Goal: Task Accomplishment & Management: Manage account settings

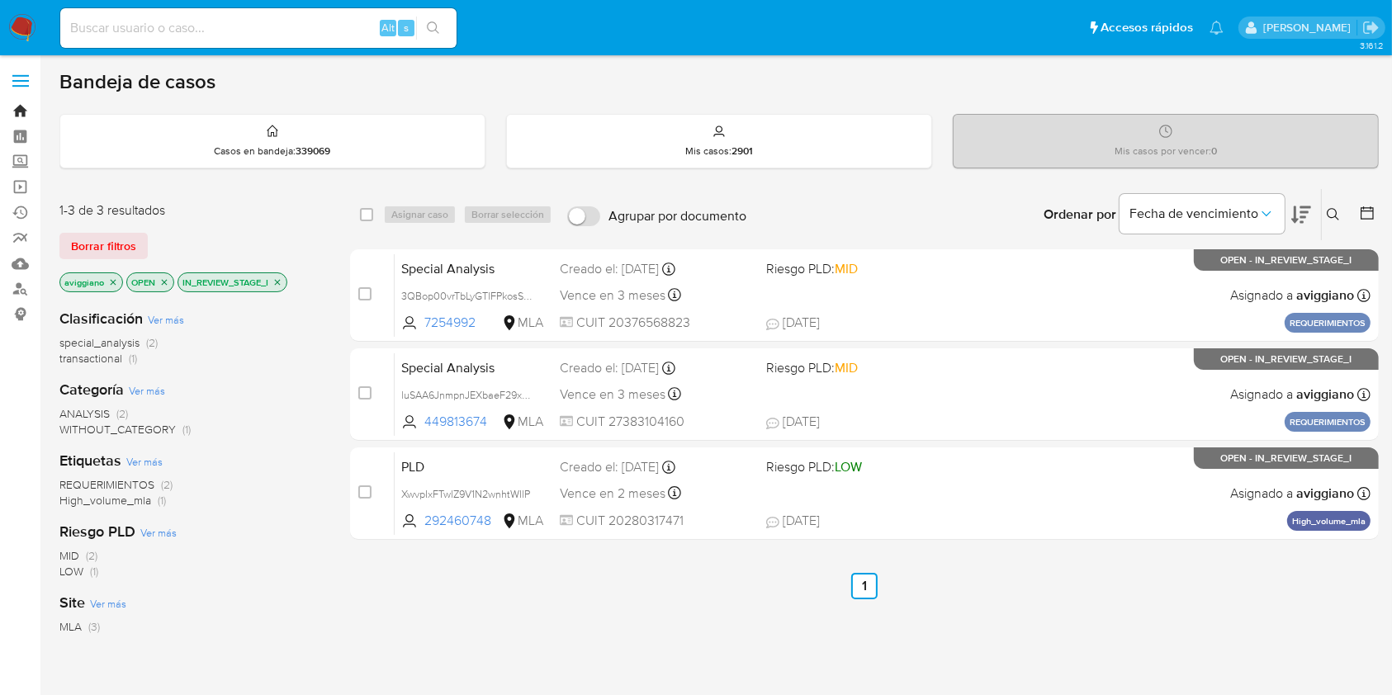
drag, startPoint x: 0, startPoint y: 0, endPoint x: 12, endPoint y: 111, distance: 112.1
click at [12, 111] on link "Bandeja" at bounding box center [98, 111] width 196 height 26
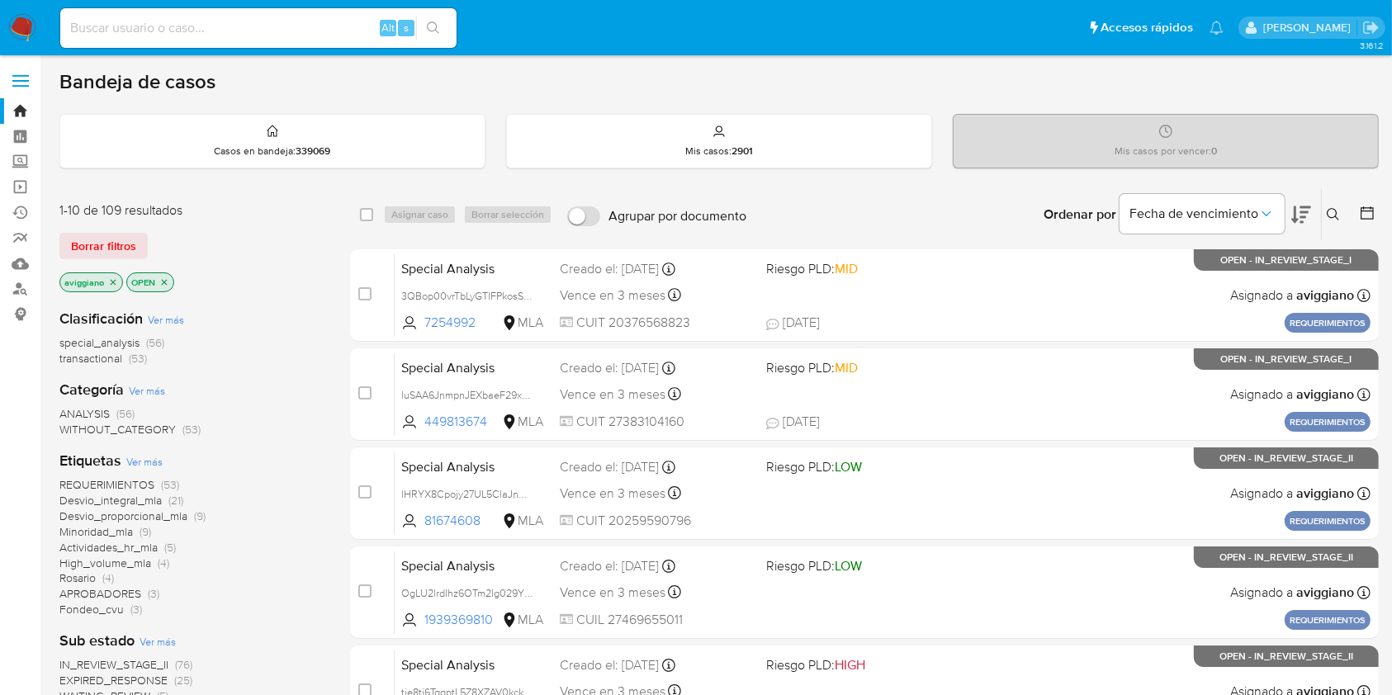
click at [115, 279] on icon "close-filter" at bounding box center [114, 282] width 6 height 6
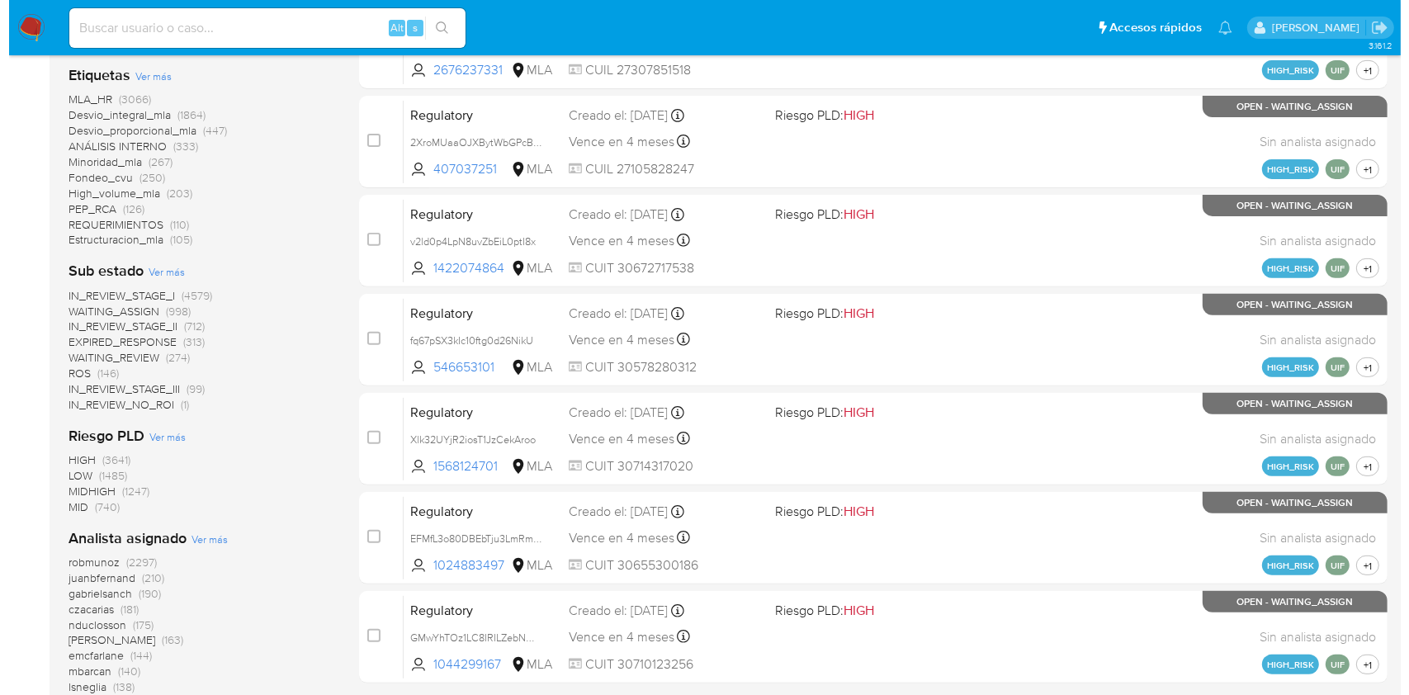
scroll to position [660, 0]
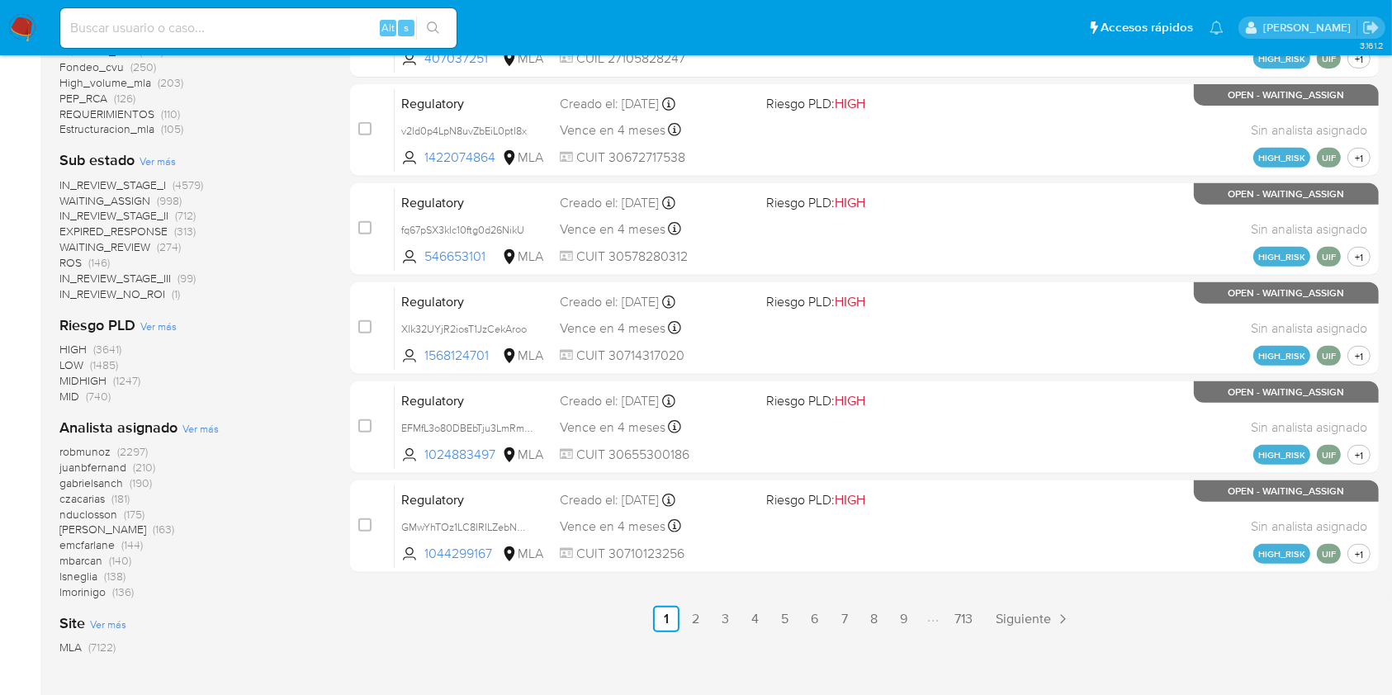
click at [186, 427] on span "Ver más" at bounding box center [200, 428] width 36 height 15
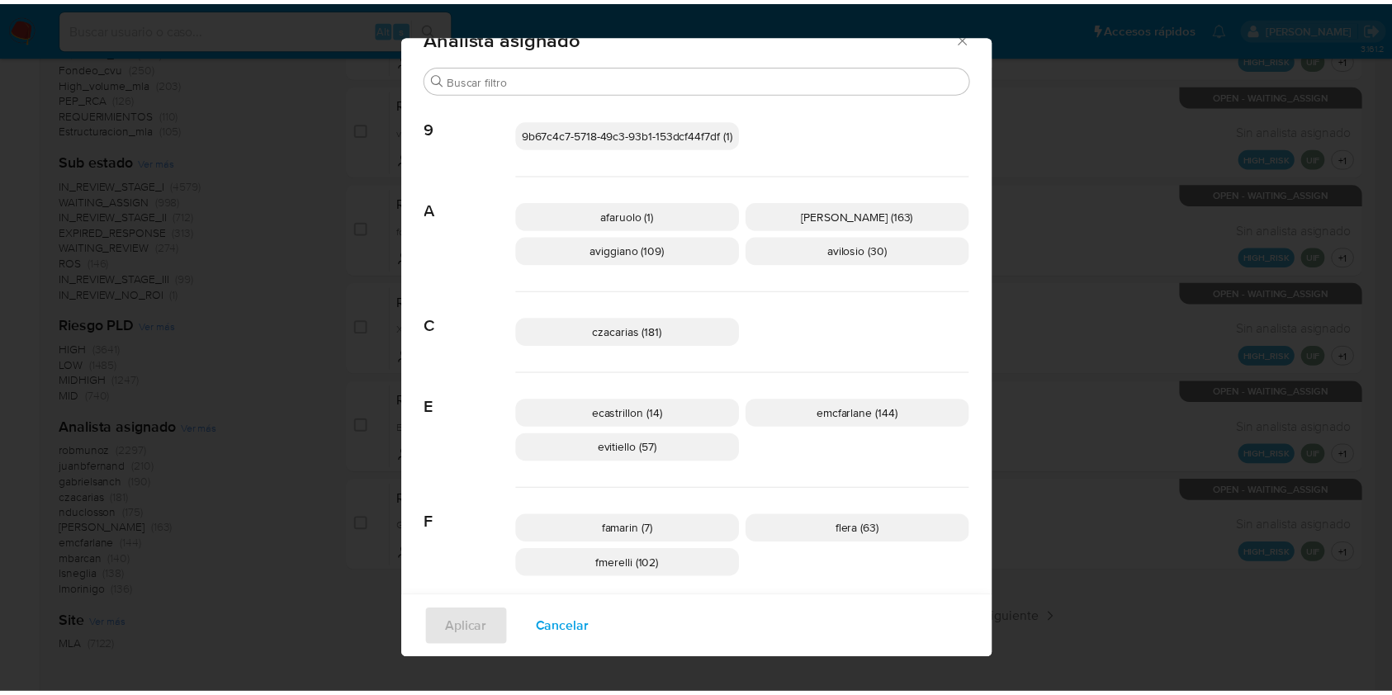
scroll to position [0, 0]
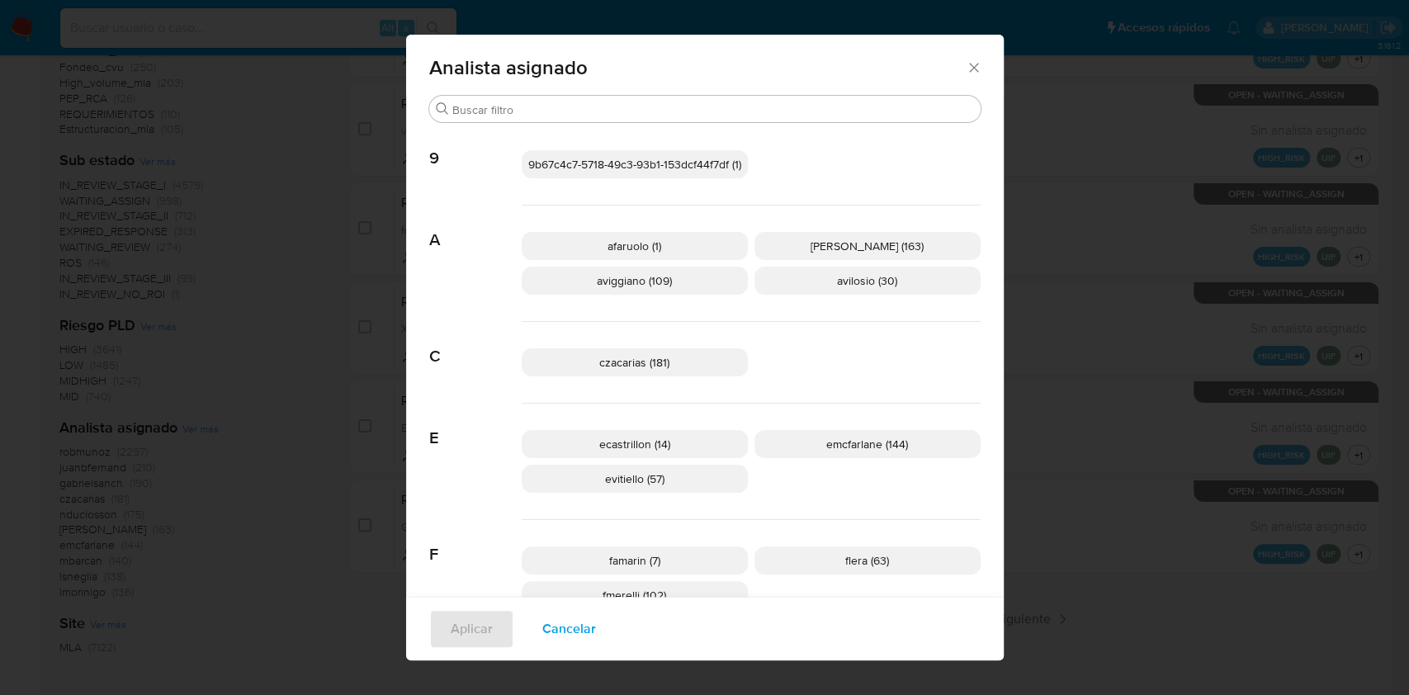
click at [966, 73] on icon "Cerrar" at bounding box center [974, 67] width 17 height 17
